Goal: Information Seeking & Learning: Learn about a topic

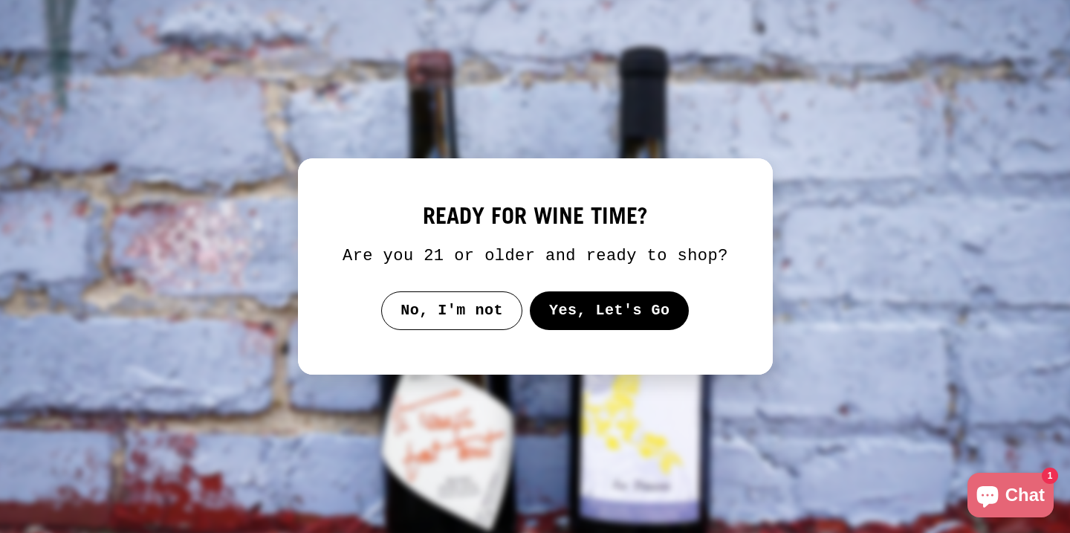
click at [572, 322] on button "Yes, Let's Go" at bounding box center [609, 310] width 160 height 39
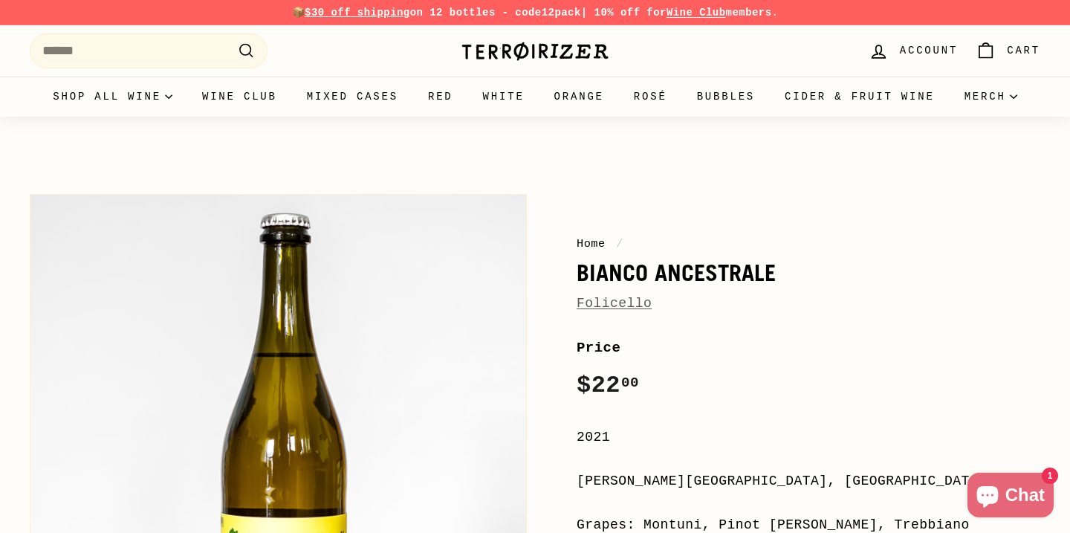
click at [615, 305] on link "Folicello" at bounding box center [614, 303] width 75 height 15
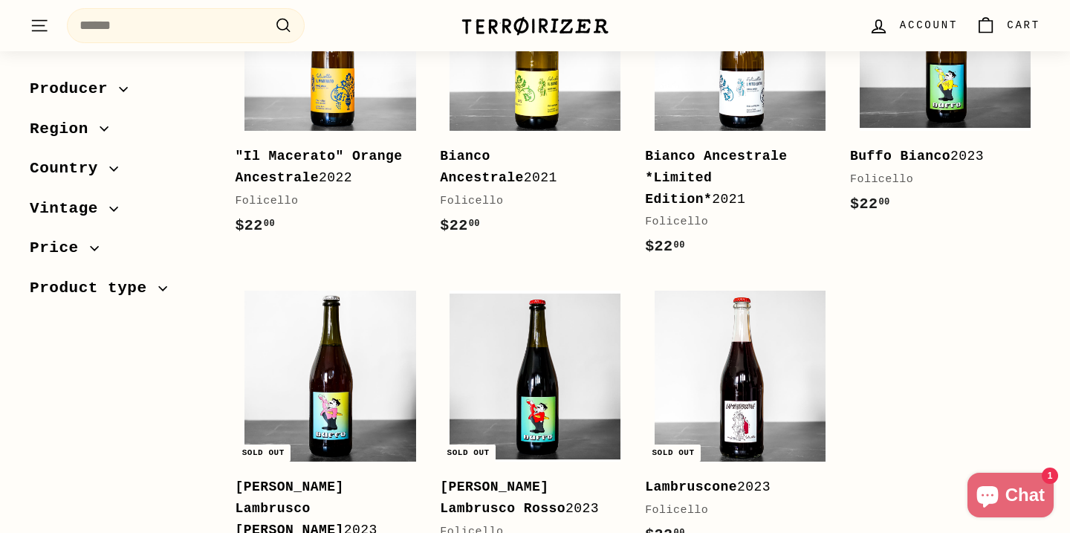
scroll to position [388, 0]
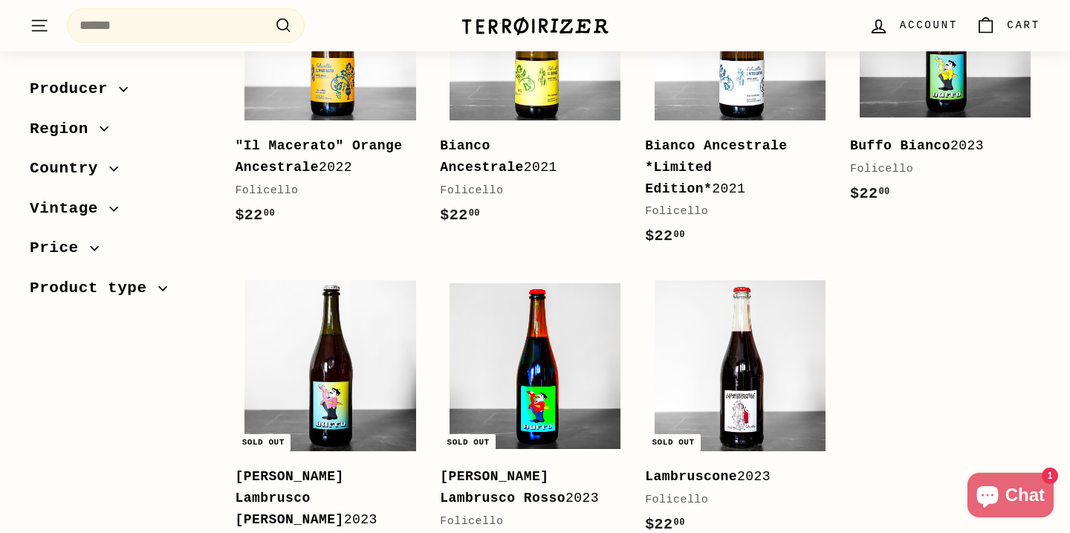
click at [548, 388] on img at bounding box center [535, 365] width 171 height 171
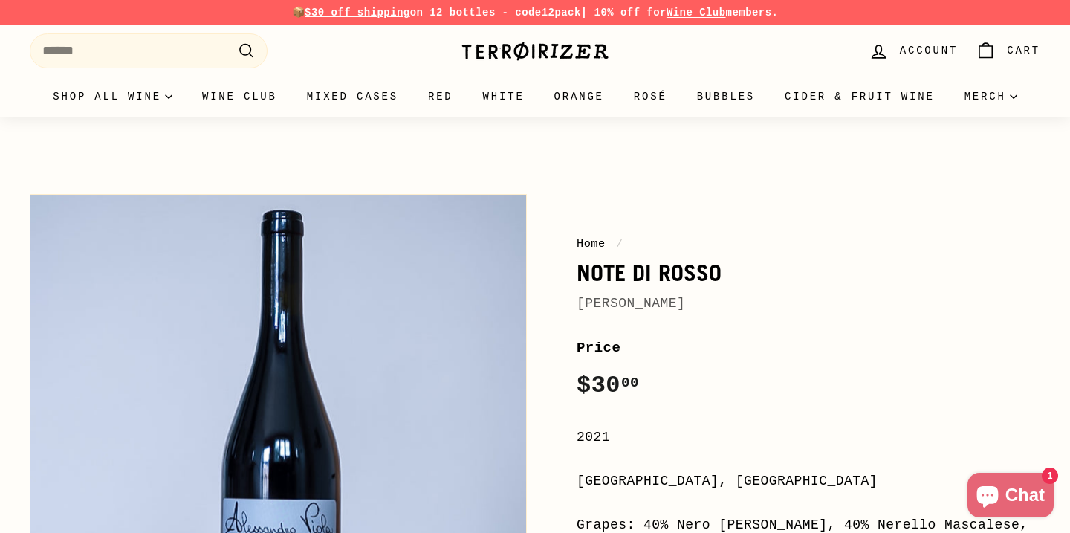
click at [624, 298] on link "Alessandro Viola" at bounding box center [631, 303] width 109 height 15
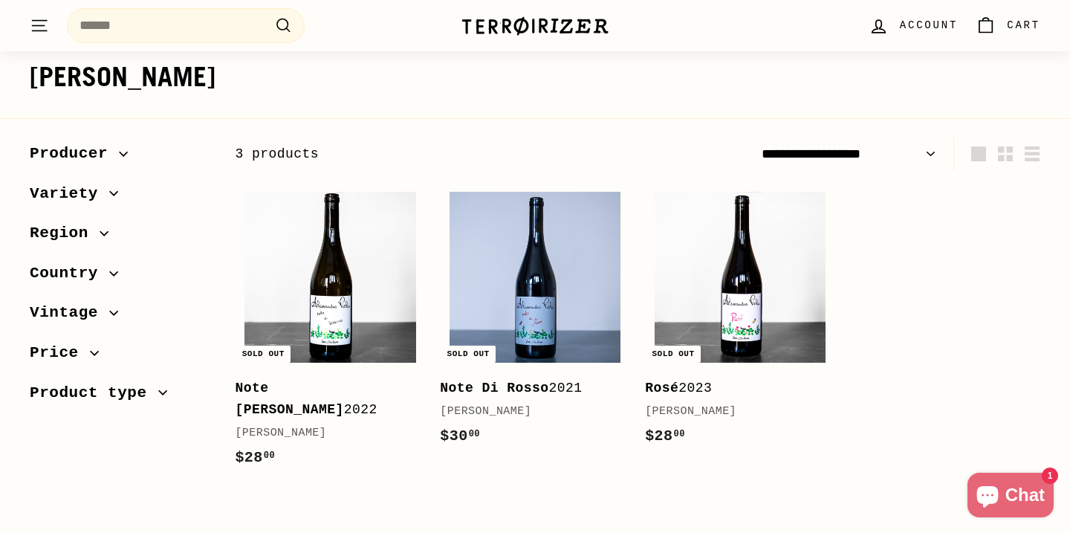
scroll to position [143, 0]
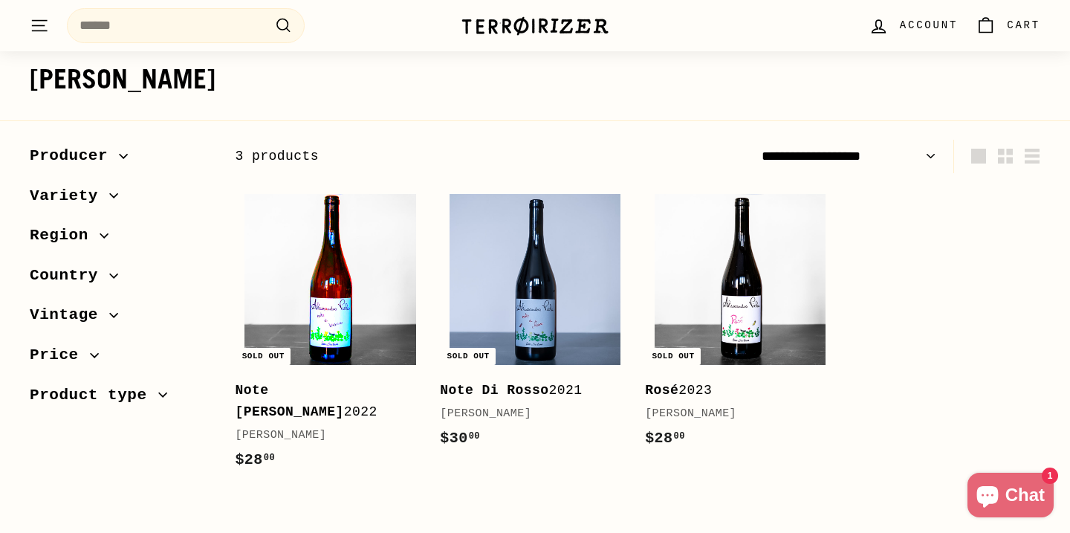
click at [355, 282] on img at bounding box center [330, 279] width 171 height 171
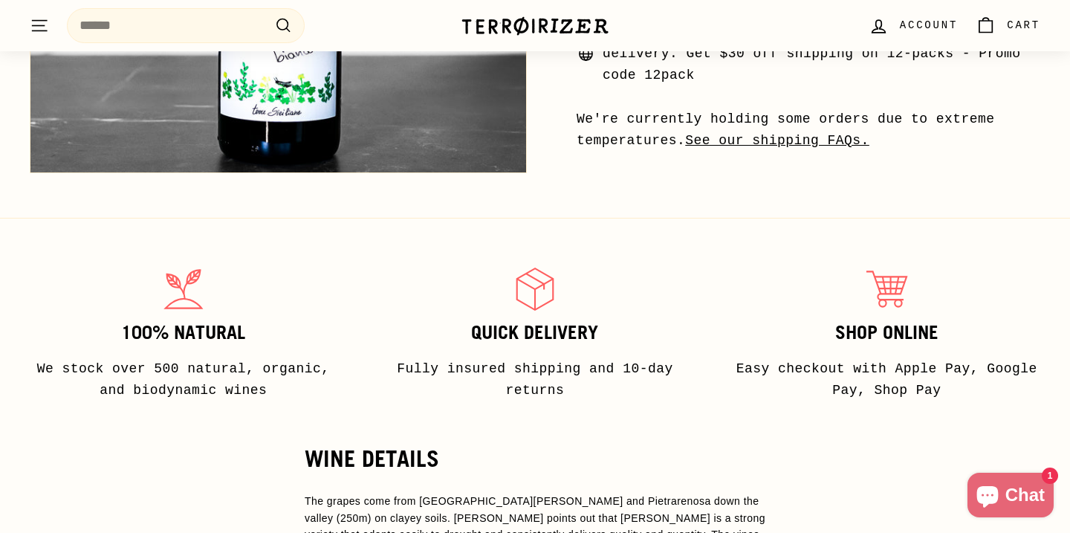
scroll to position [769, 0]
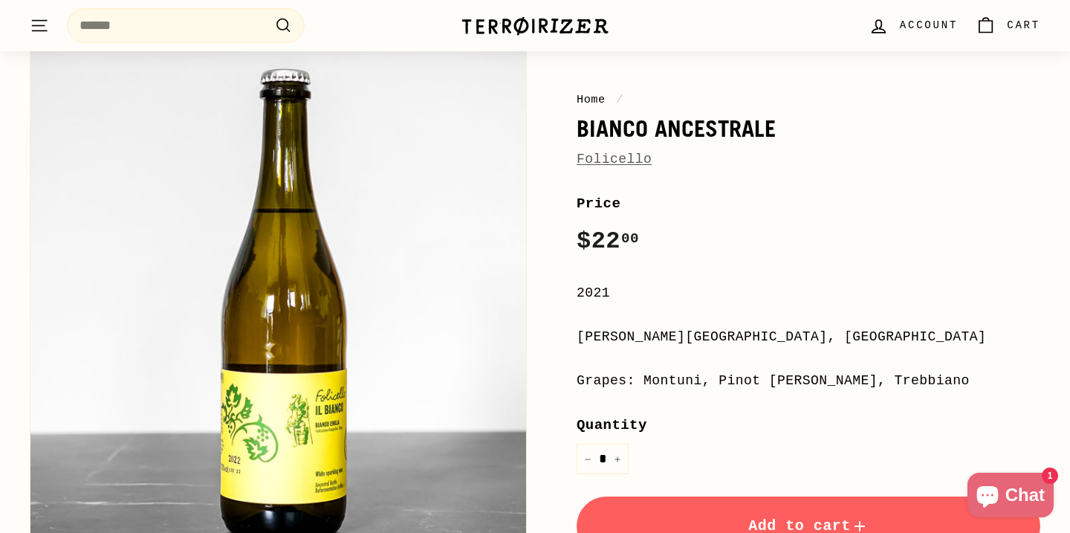
scroll to position [40, 0]
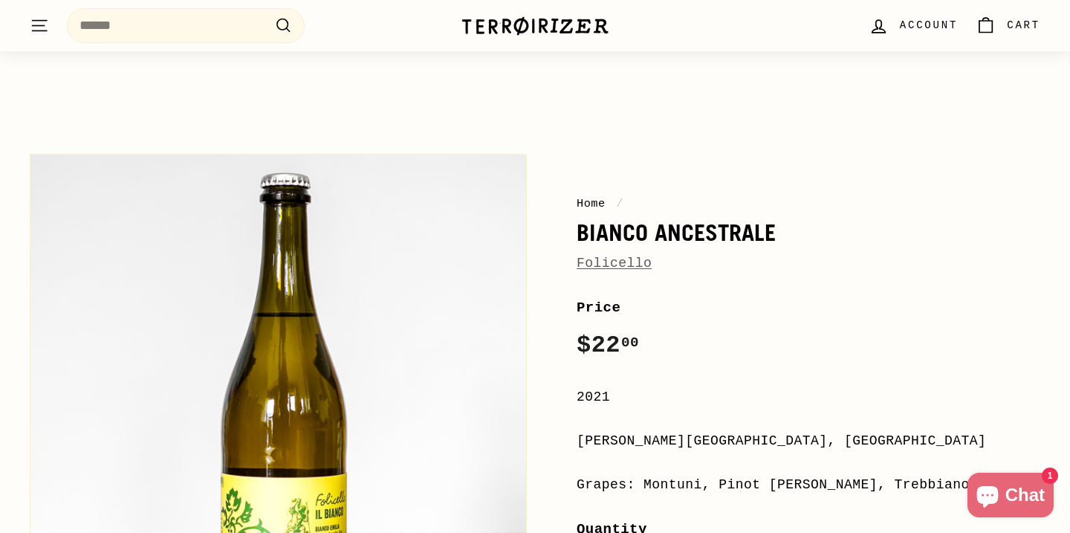
click at [615, 265] on link "Folicello" at bounding box center [614, 263] width 75 height 15
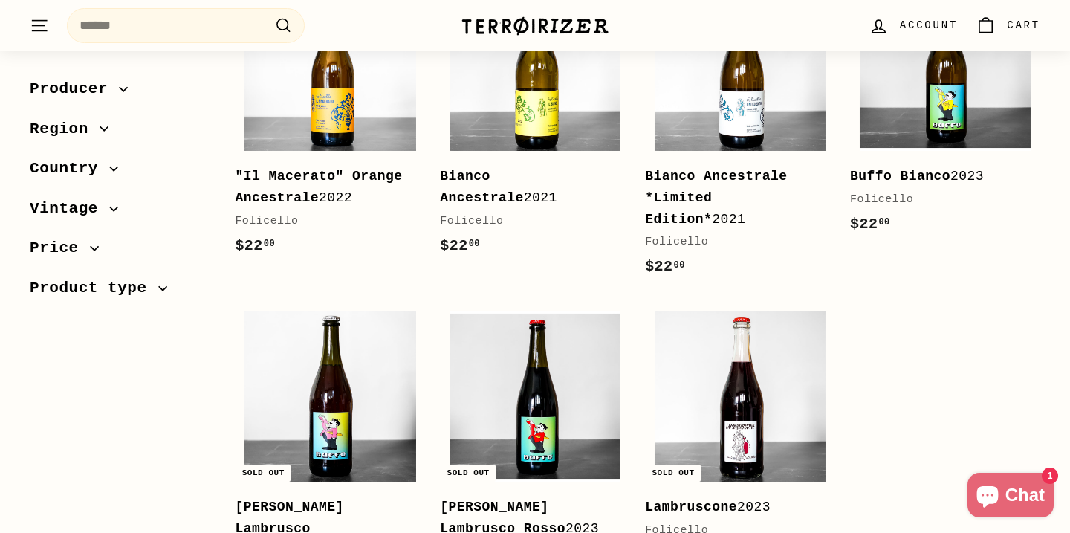
scroll to position [335, 0]
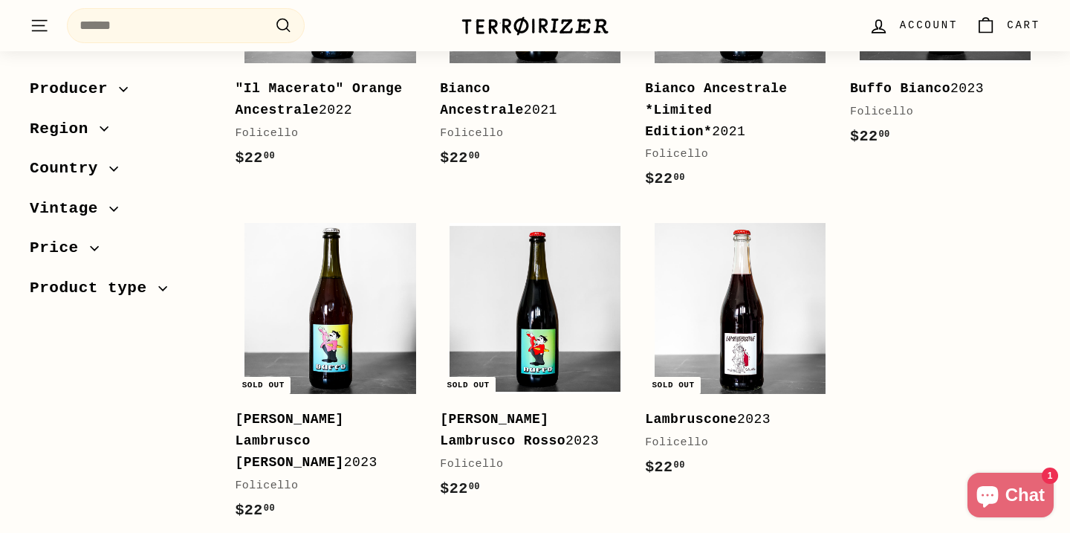
scroll to position [447, 0]
